Goal: Information Seeking & Learning: Find contact information

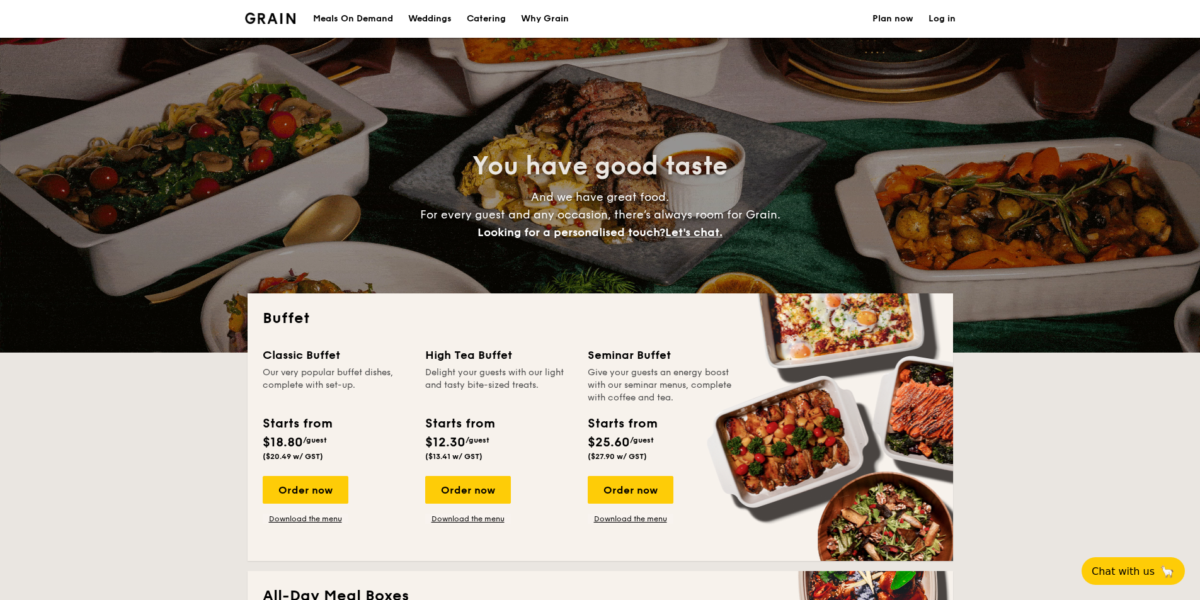
select select
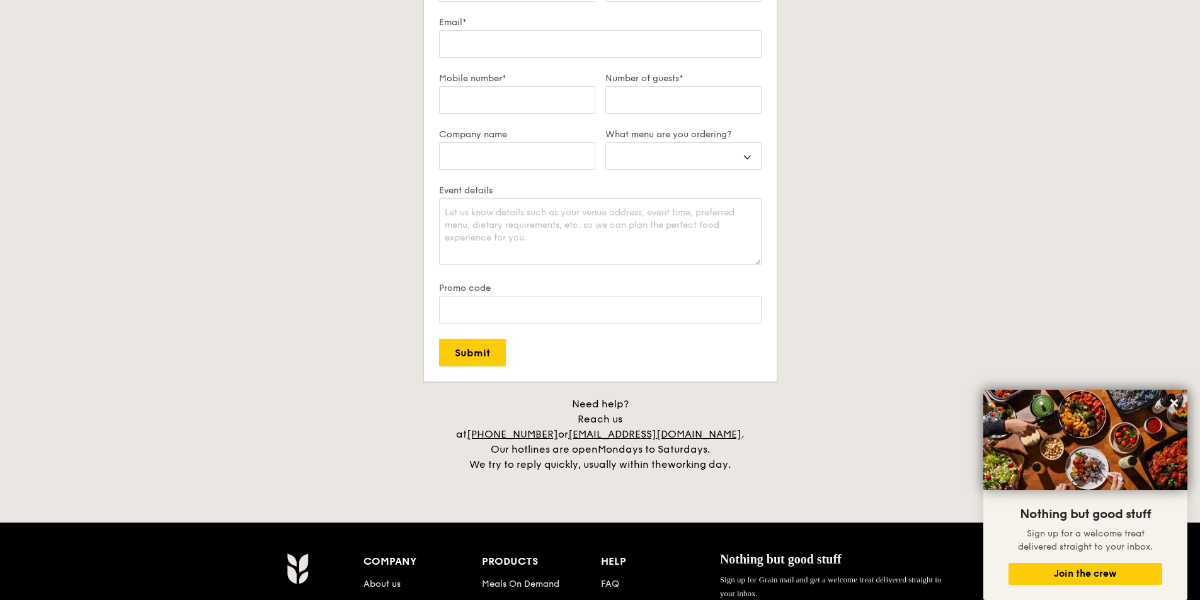
scroll to position [2330, 0]
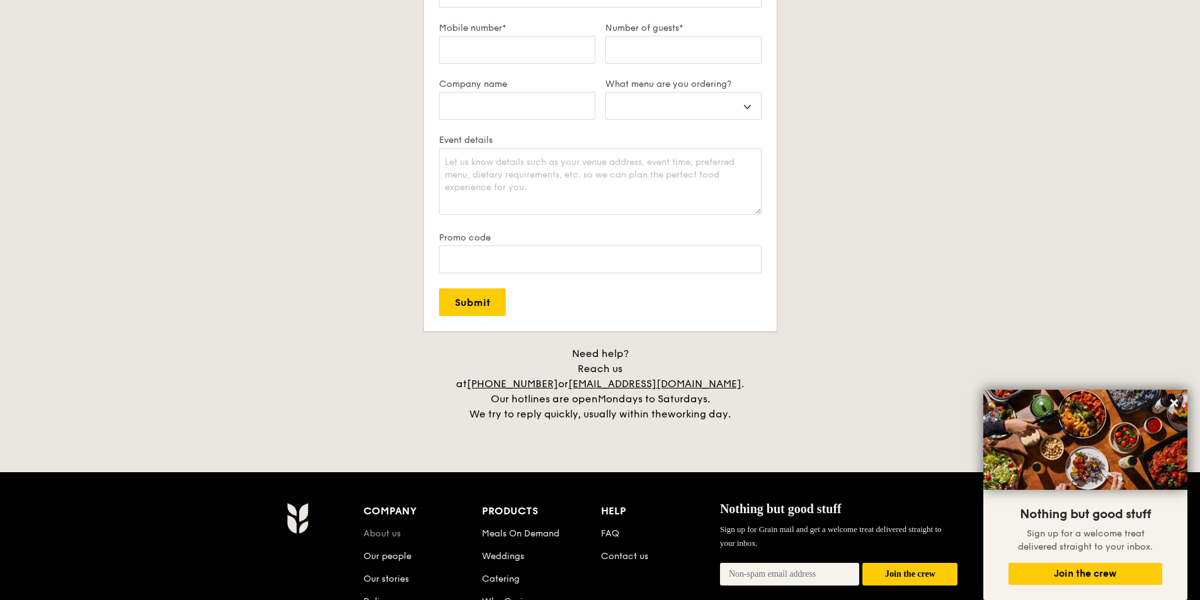
click at [390, 528] on link "About us" at bounding box center [381, 533] width 37 height 11
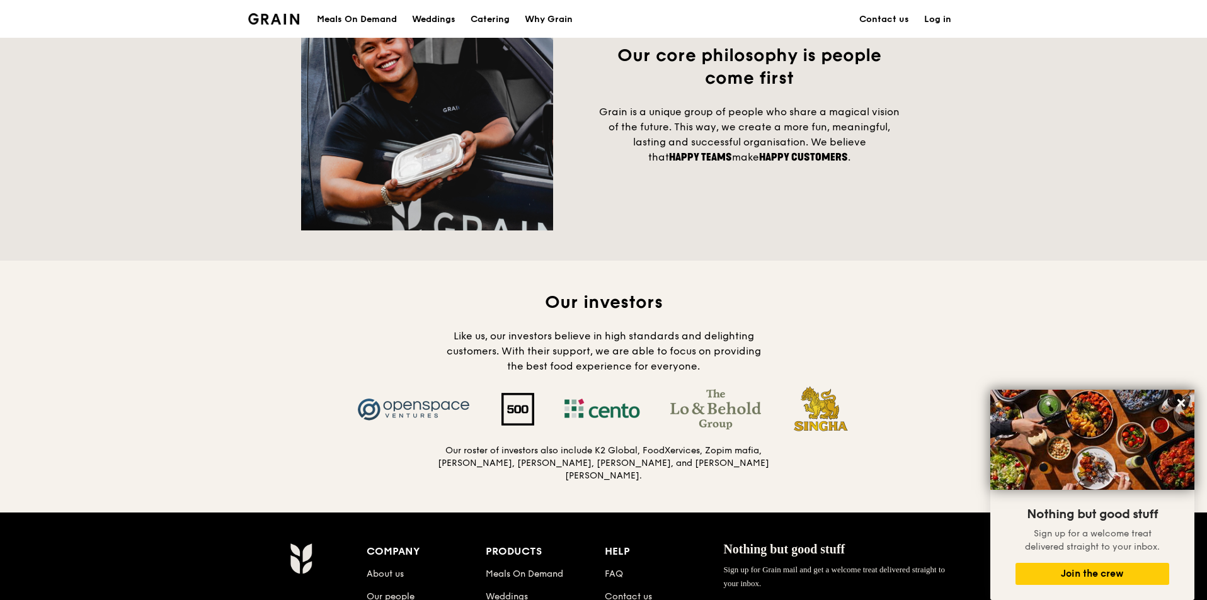
scroll to position [1008, 0]
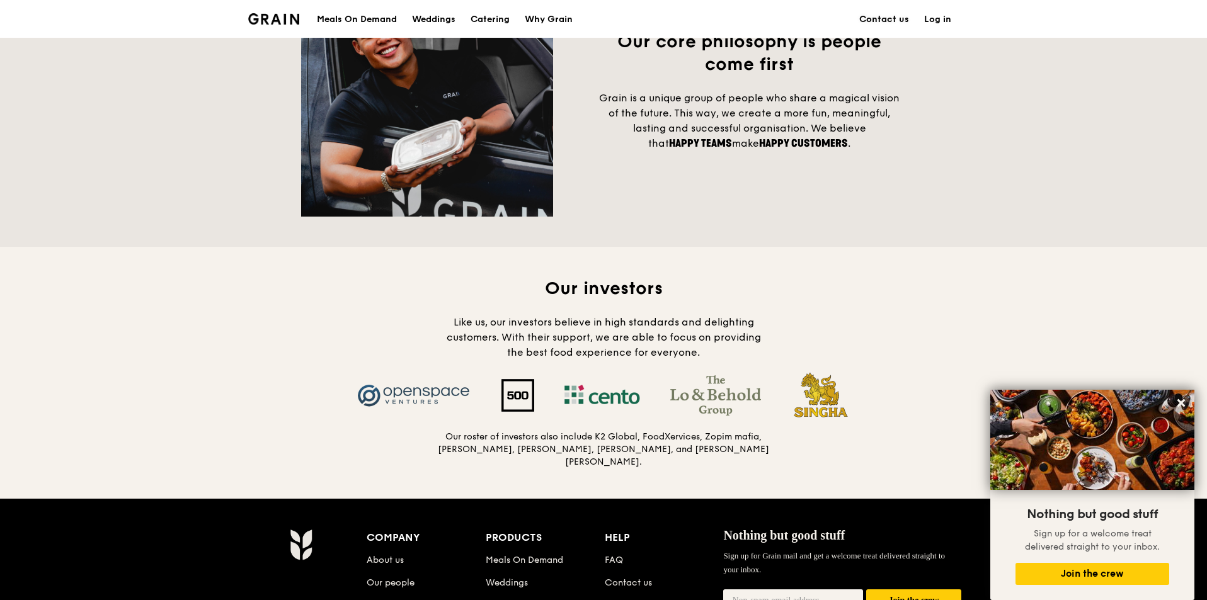
click at [891, 22] on link "Contact us" at bounding box center [883, 20] width 65 height 38
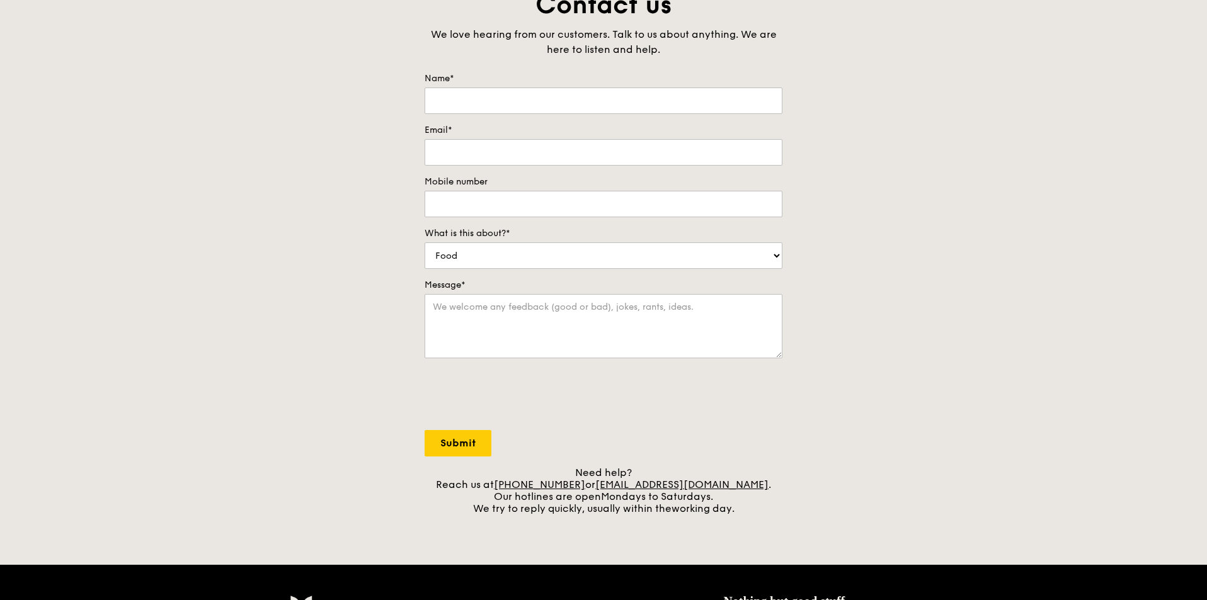
scroll to position [126, 0]
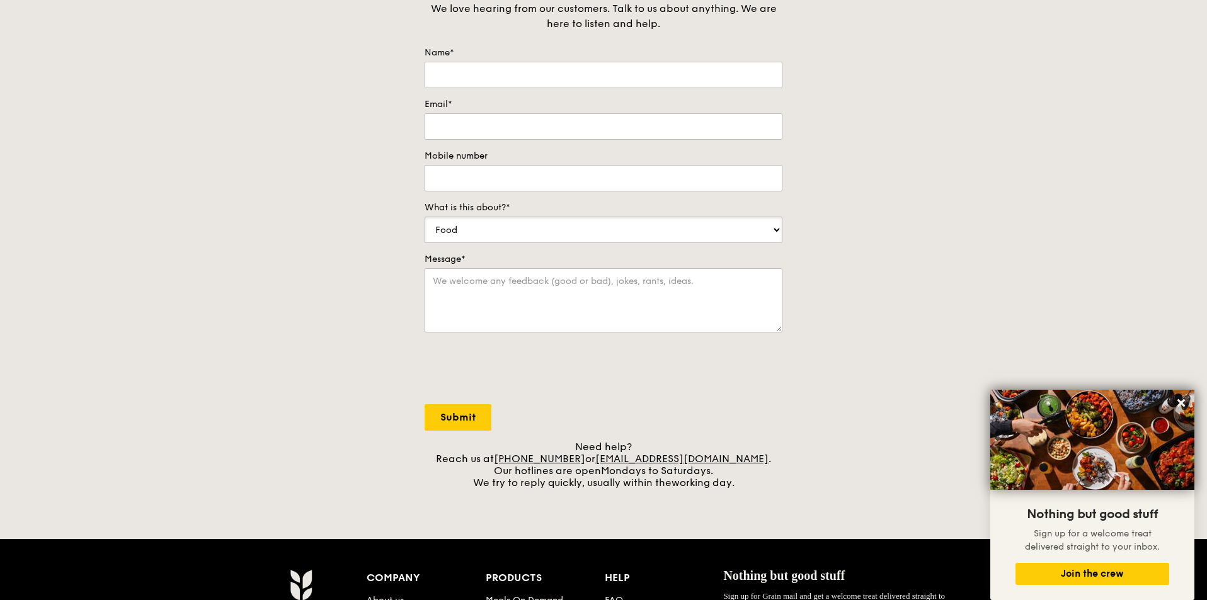
click at [777, 229] on select "Food Service Billing/Payment Catering Others" at bounding box center [603, 230] width 358 height 26
select select "Others"
click at [424, 217] on select "Food Service Billing/Payment Catering Others" at bounding box center [603, 230] width 358 height 26
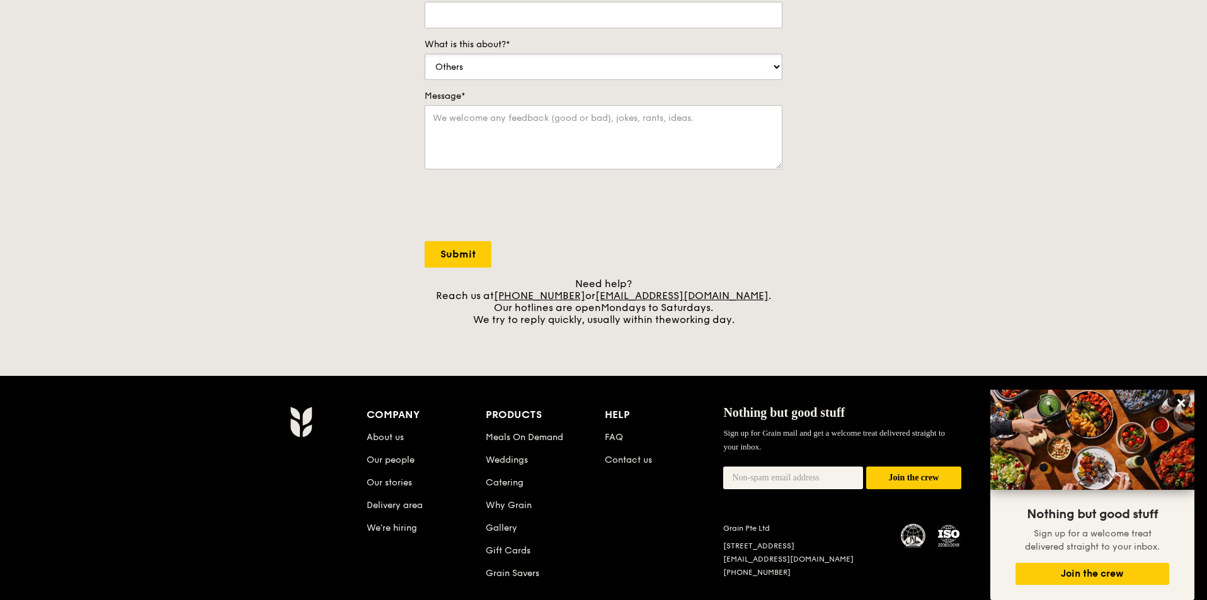
scroll to position [315, 0]
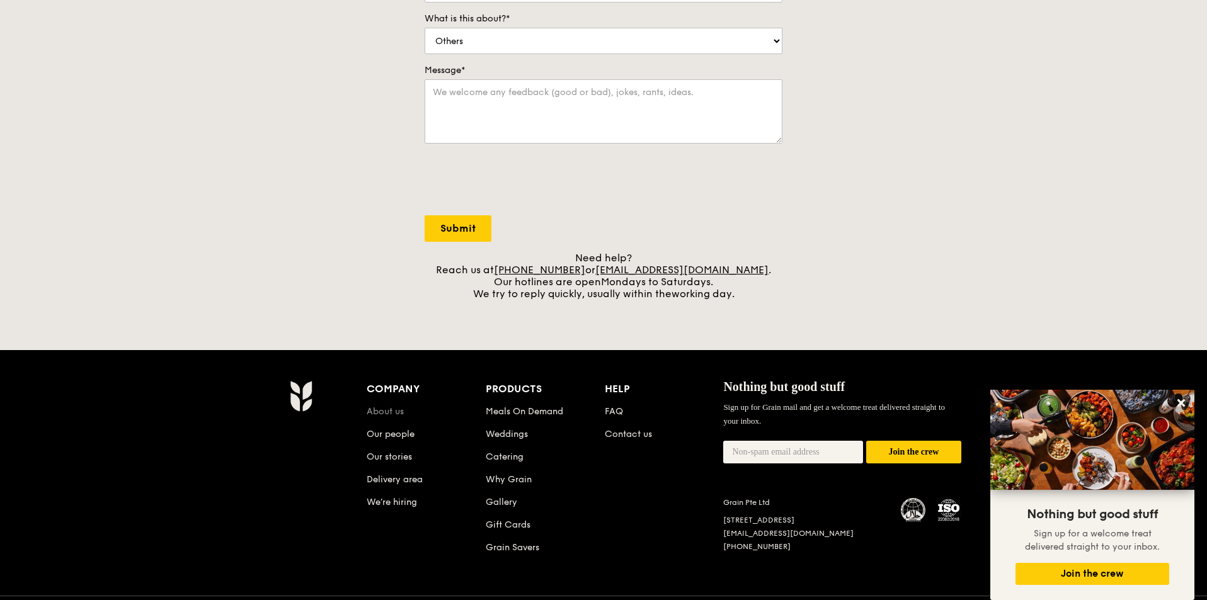
click at [392, 412] on link "About us" at bounding box center [385, 411] width 37 height 11
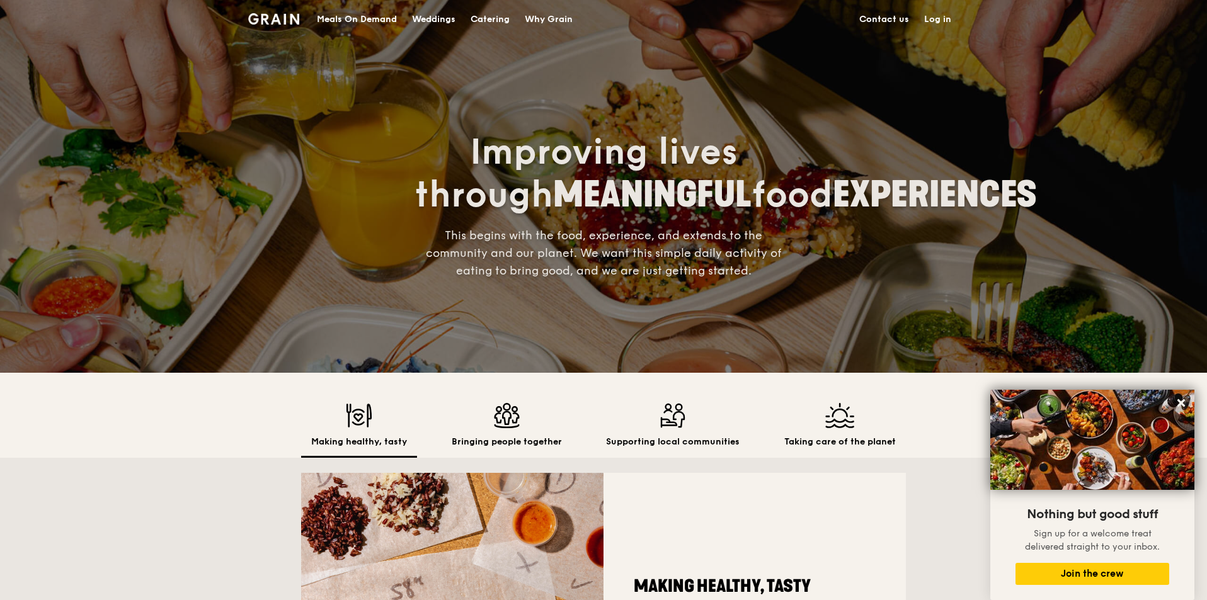
click at [886, 23] on link "Contact us" at bounding box center [883, 20] width 65 height 38
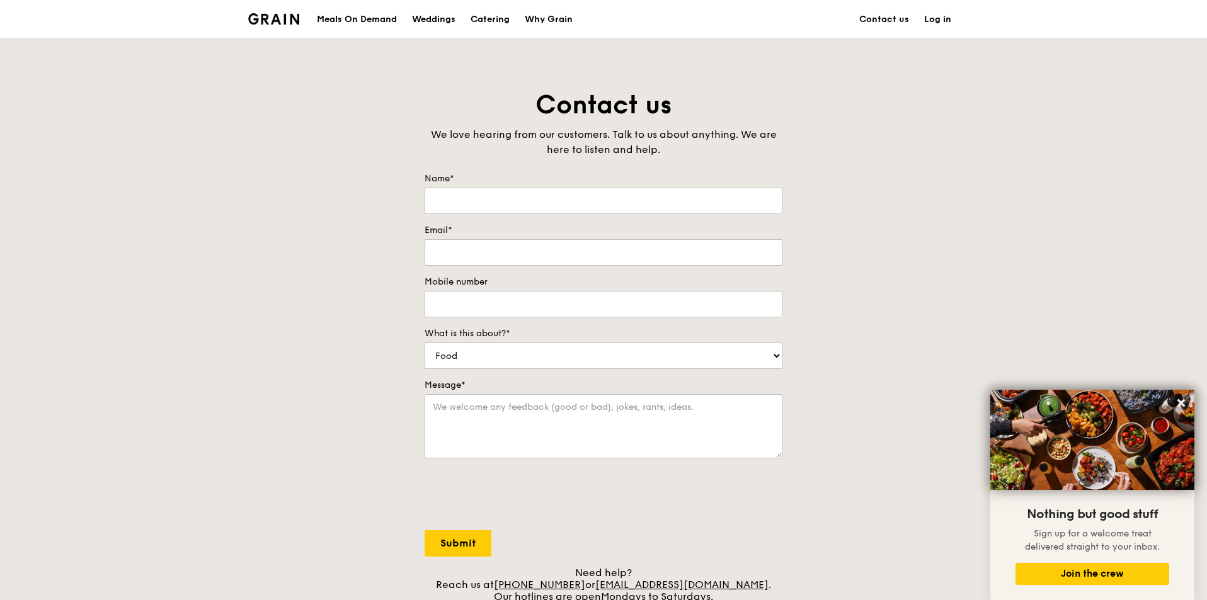
scroll to position [315, 0]
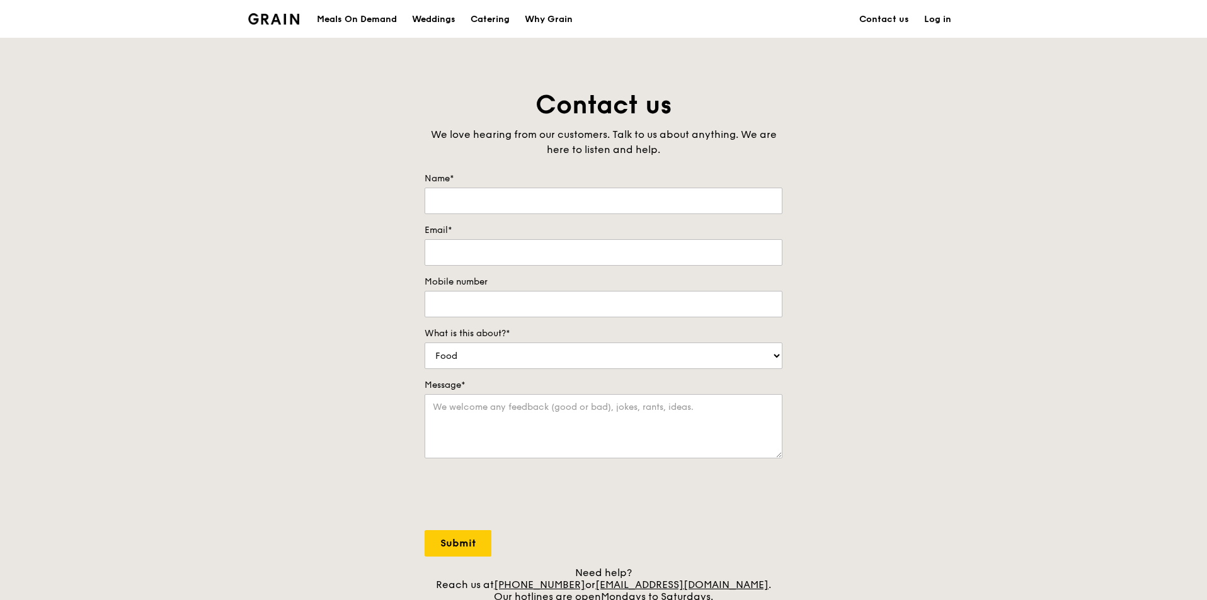
click at [367, 14] on div "Meals On Demand" at bounding box center [357, 20] width 80 height 38
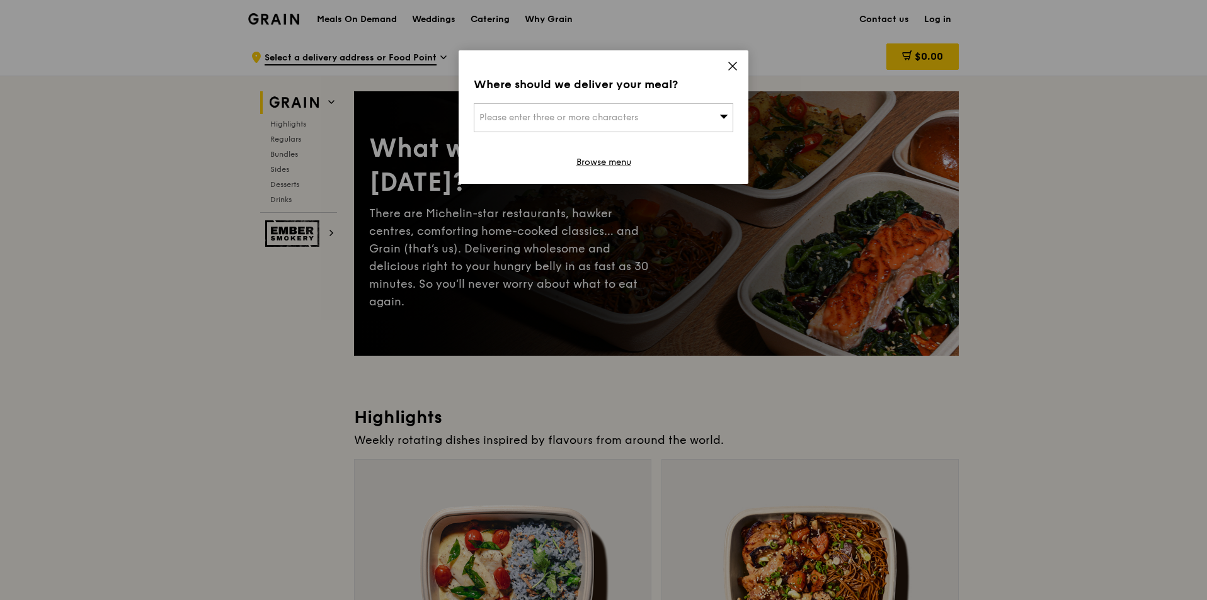
click at [729, 66] on icon at bounding box center [732, 65] width 11 height 11
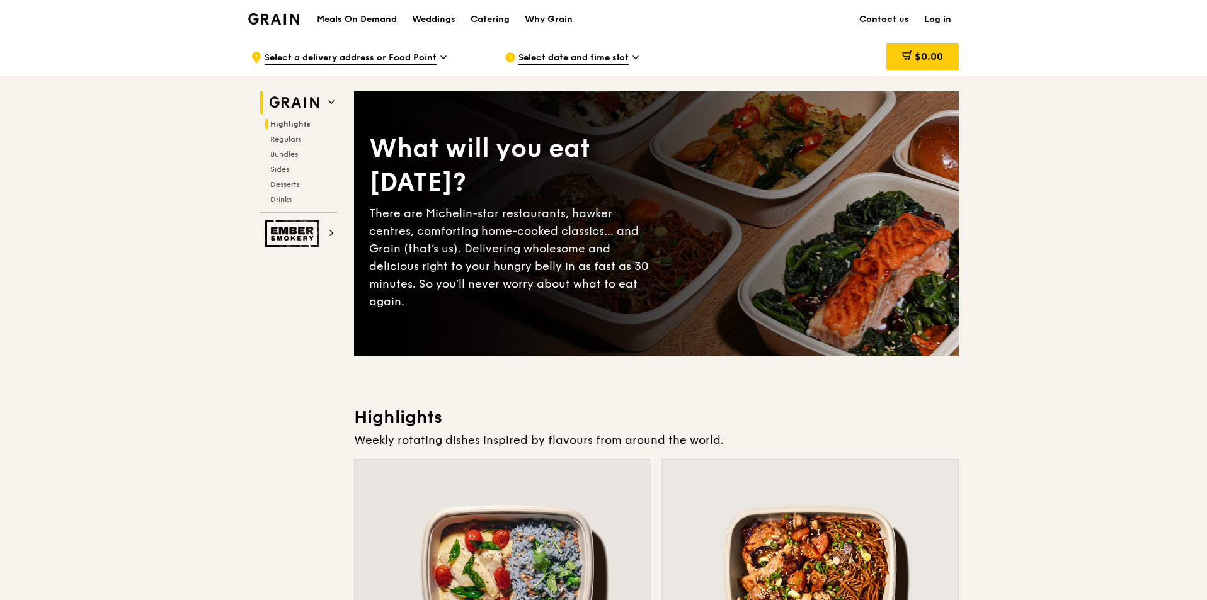
click at [297, 126] on span "Highlights" at bounding box center [290, 124] width 40 height 9
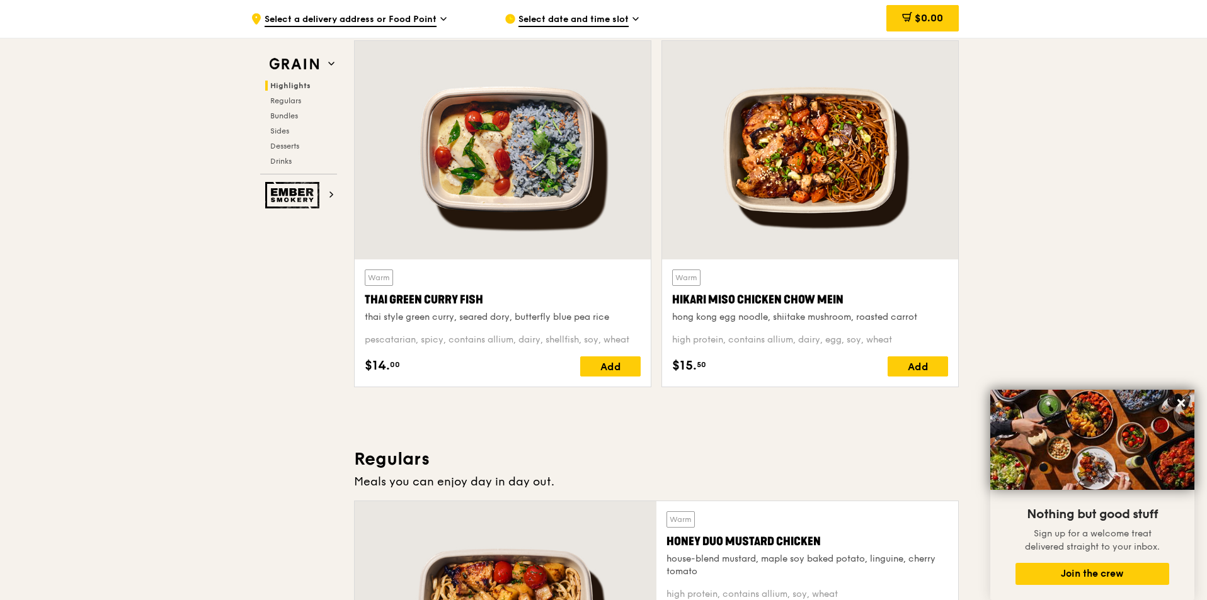
scroll to position [671, 0]
